Goal: Information Seeking & Learning: Learn about a topic

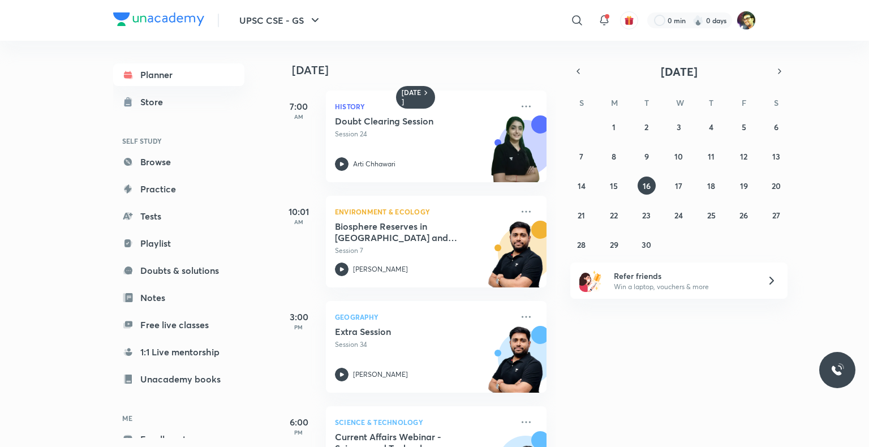
scroll to position [132, 0]
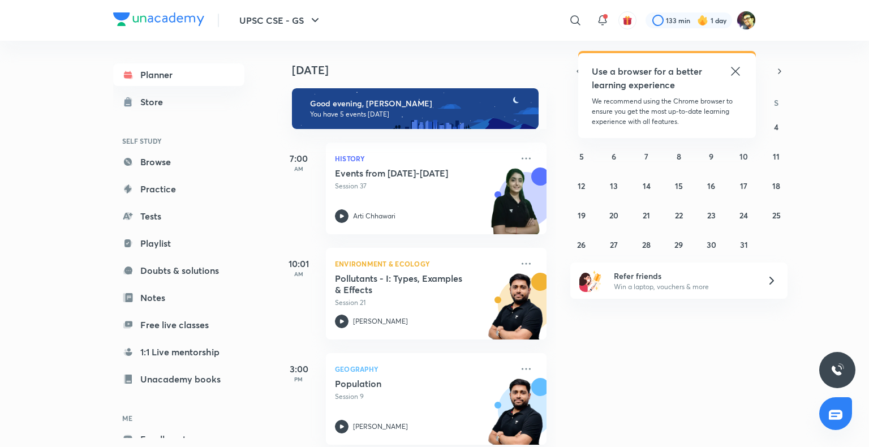
click at [737, 75] on icon at bounding box center [736, 71] width 14 height 14
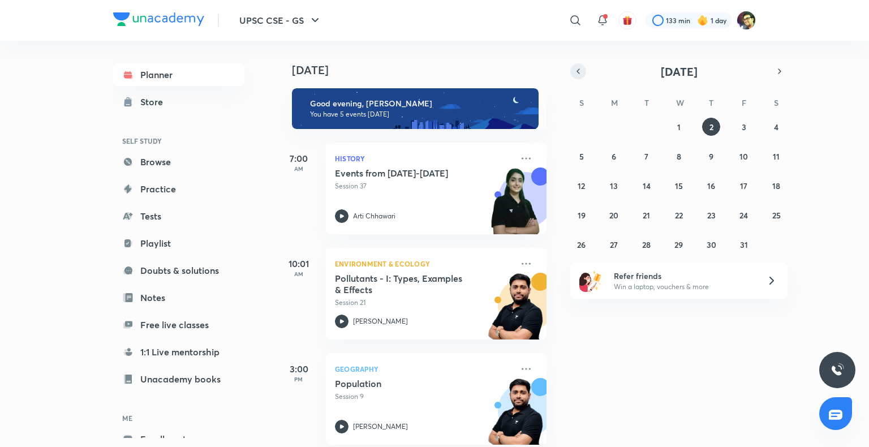
click at [582, 67] on icon "button" at bounding box center [578, 71] width 9 height 10
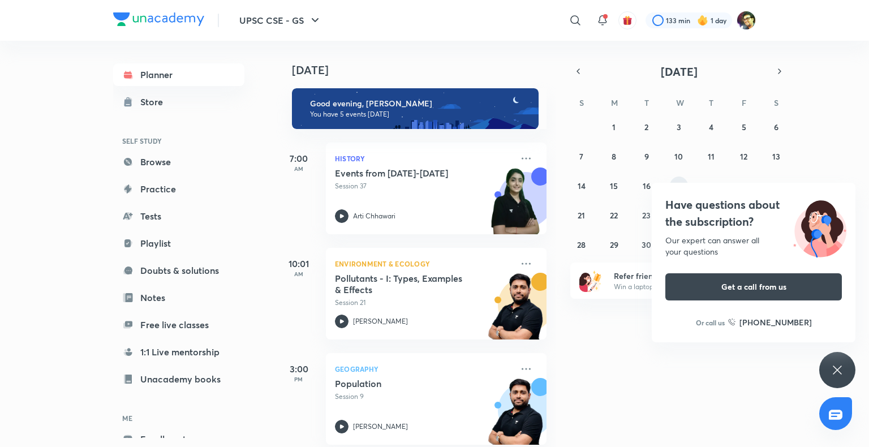
click at [677, 186] on div "UPSC CSE - GS ​ 133 min 1 day Planner Store SELF STUDY Browse Practice Tests Pl…" at bounding box center [434, 223] width 869 height 447
click at [828, 365] on div "Have questions about the subscription? Our expert can answer all your questions…" at bounding box center [837, 370] width 36 height 36
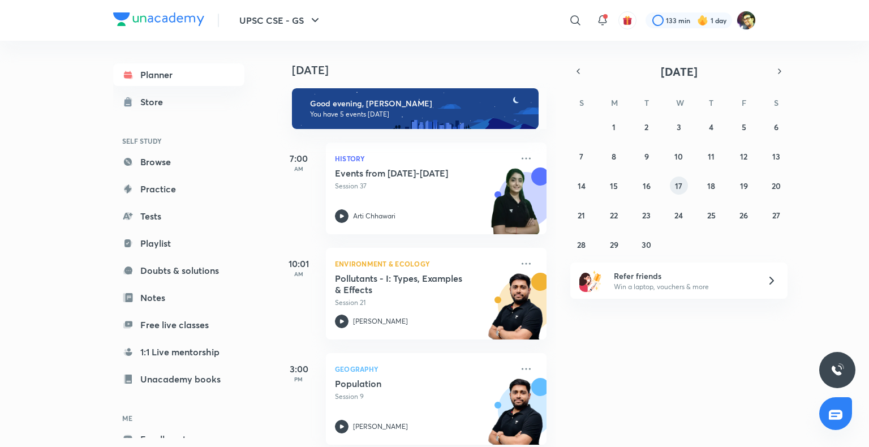
click at [679, 184] on abbr "17" at bounding box center [678, 185] width 7 height 11
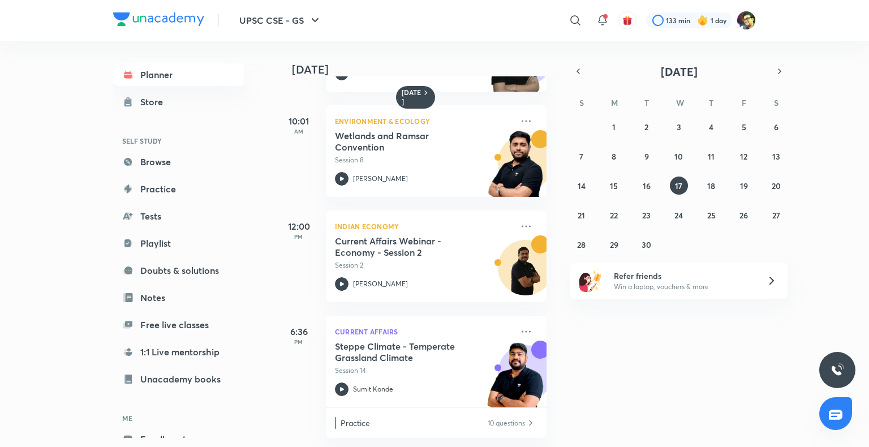
scroll to position [102, 0]
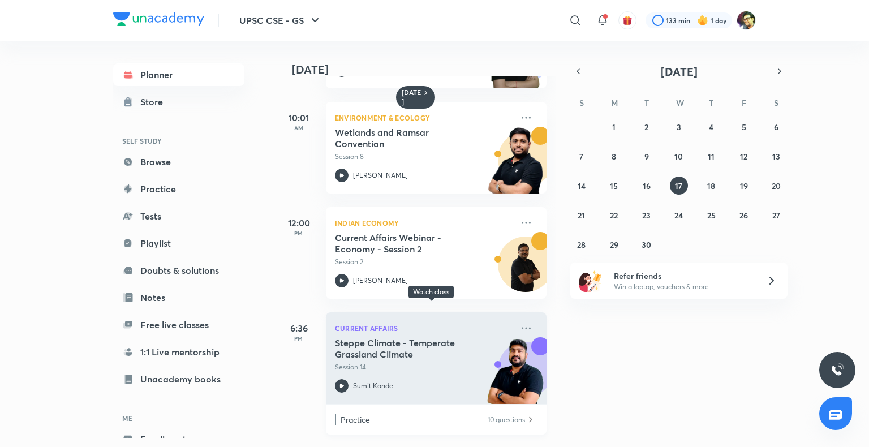
click at [391, 362] on p "Session 14" at bounding box center [424, 367] width 178 height 10
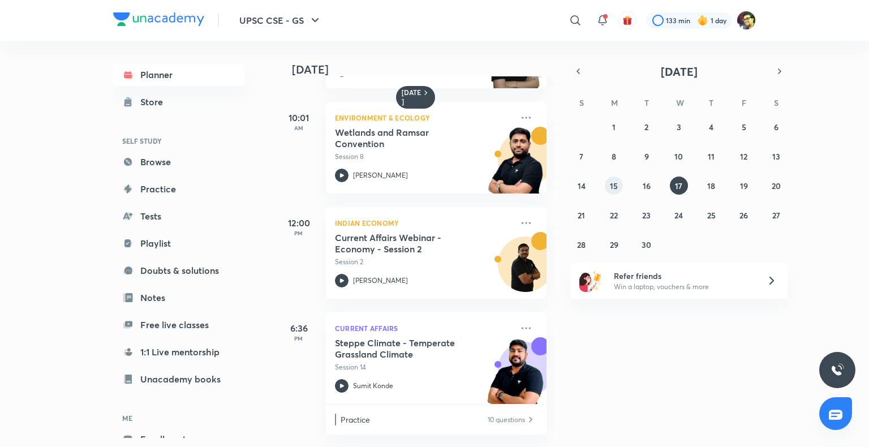
click at [617, 188] on abbr "15" at bounding box center [614, 185] width 8 height 11
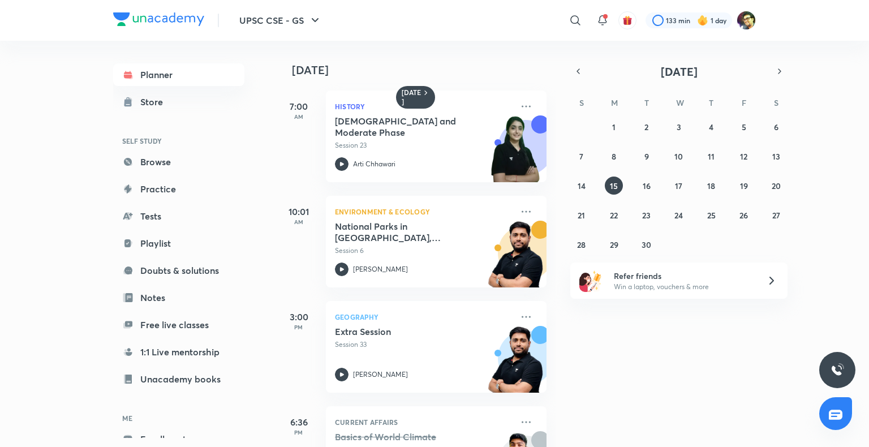
scroll to position [102, 0]
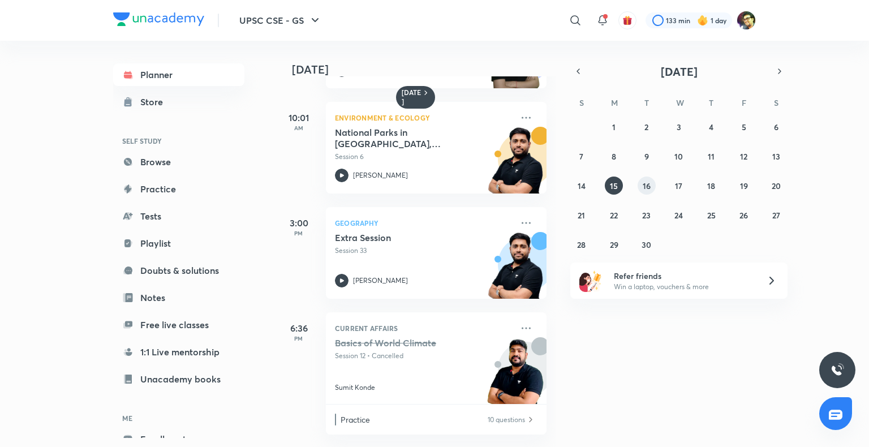
click at [644, 189] on abbr "16" at bounding box center [647, 185] width 8 height 11
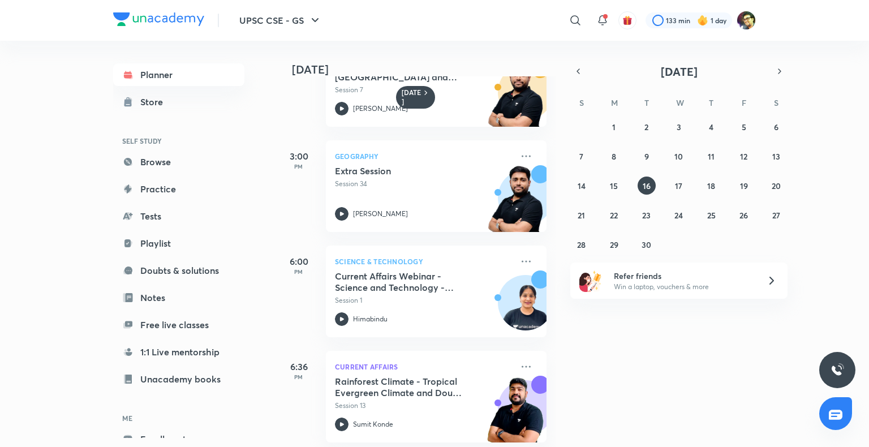
scroll to position [174, 0]
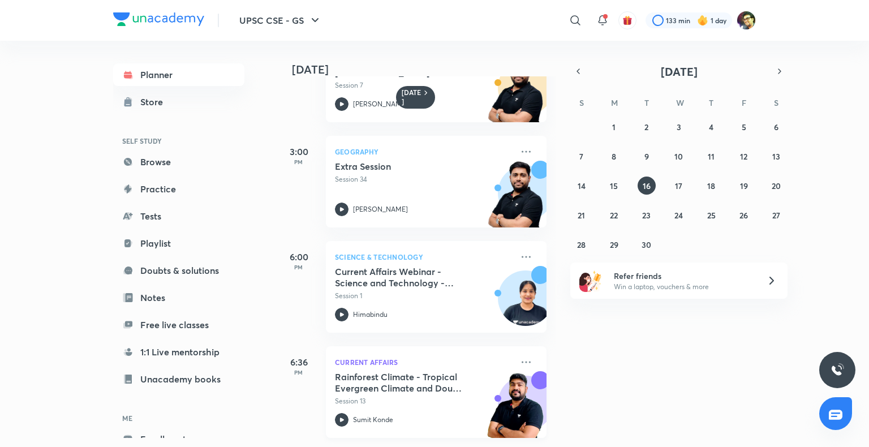
click at [412, 396] on p "Session 13" at bounding box center [424, 401] width 178 height 10
